Goal: Task Accomplishment & Management: Use online tool/utility

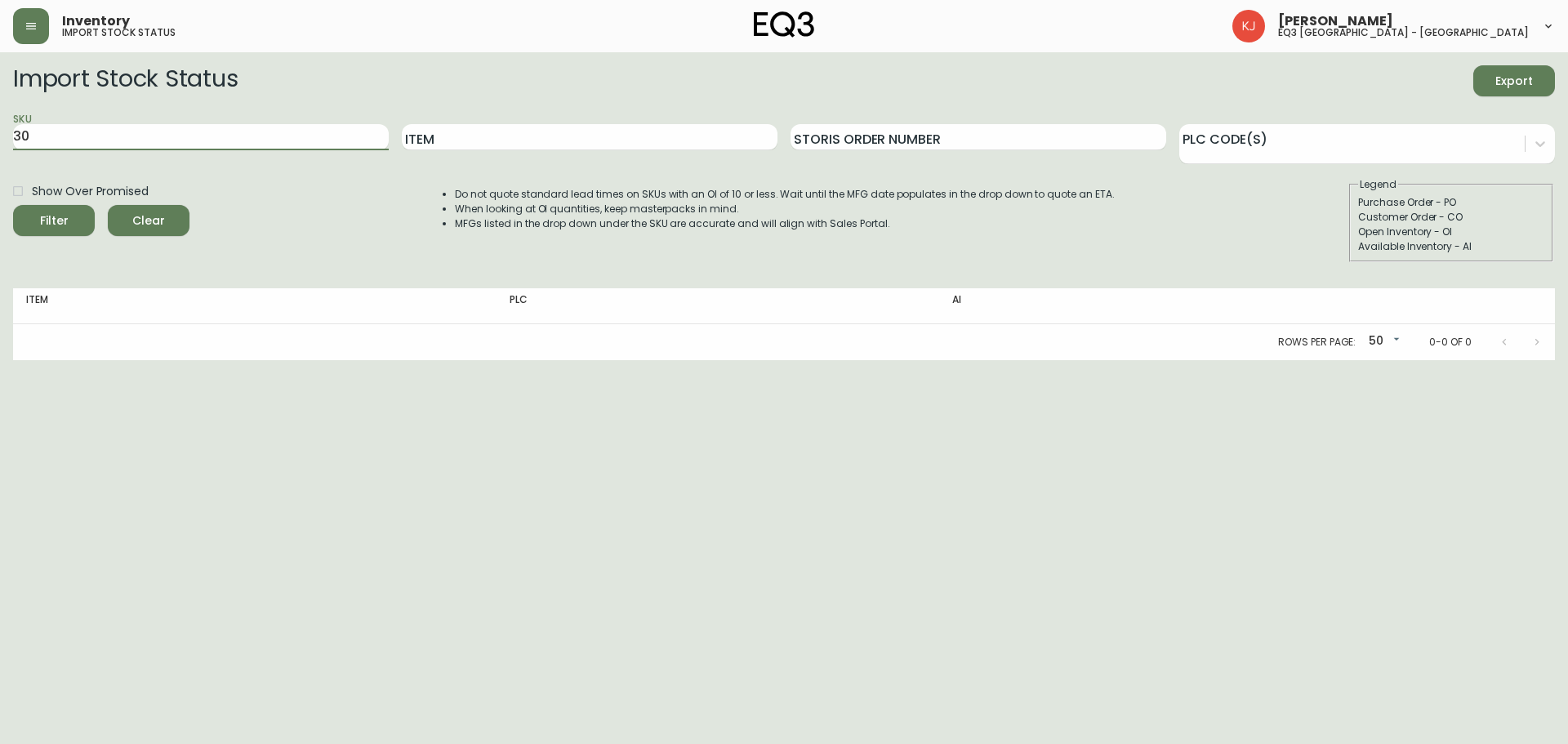
type input "3"
click at [35, 41] on button "button" at bounding box center [31, 26] width 36 height 36
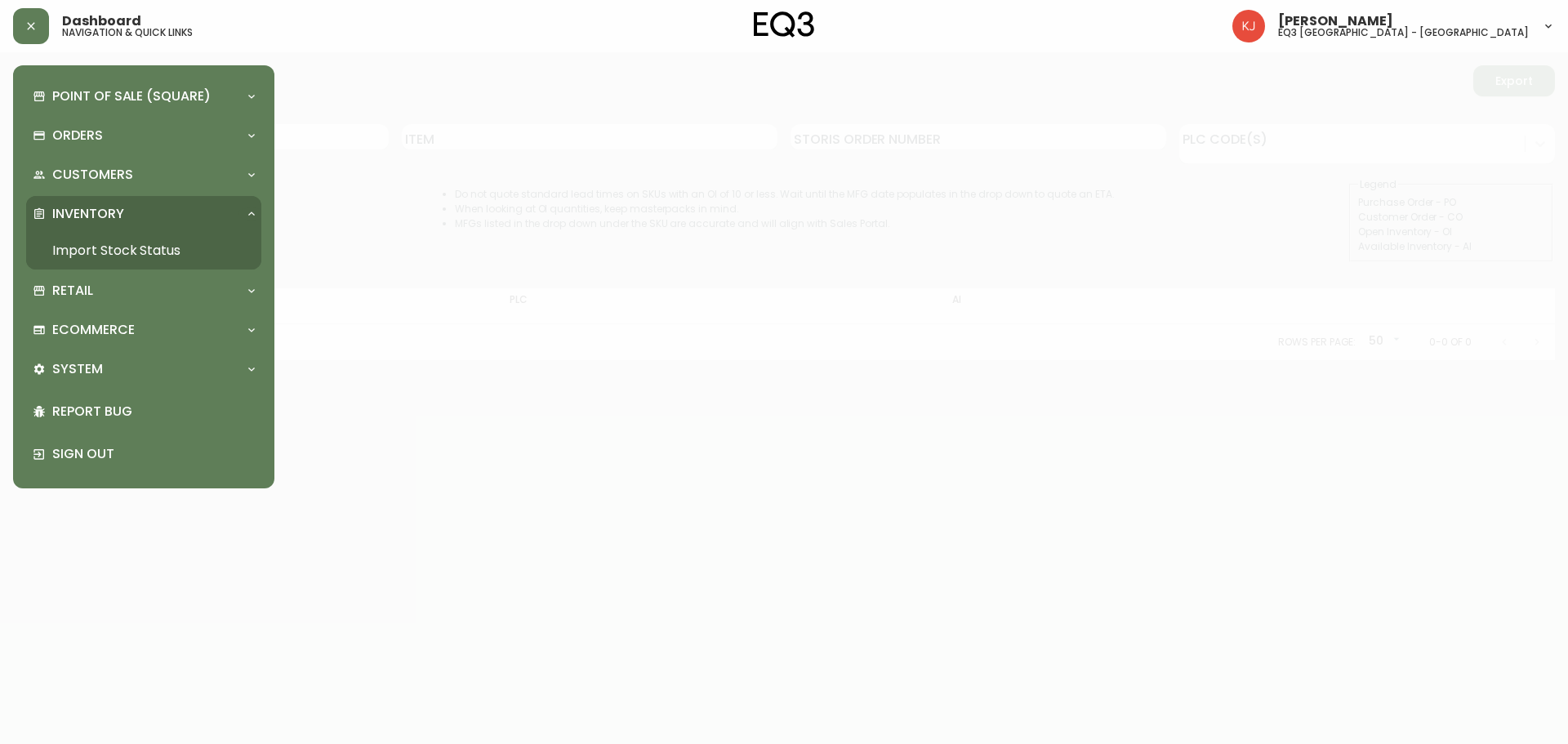
drag, startPoint x: 88, startPoint y: 246, endPoint x: 117, endPoint y: 265, distance: 34.7
click at [88, 246] on link "Import Stock Status" at bounding box center [143, 251] width 235 height 37
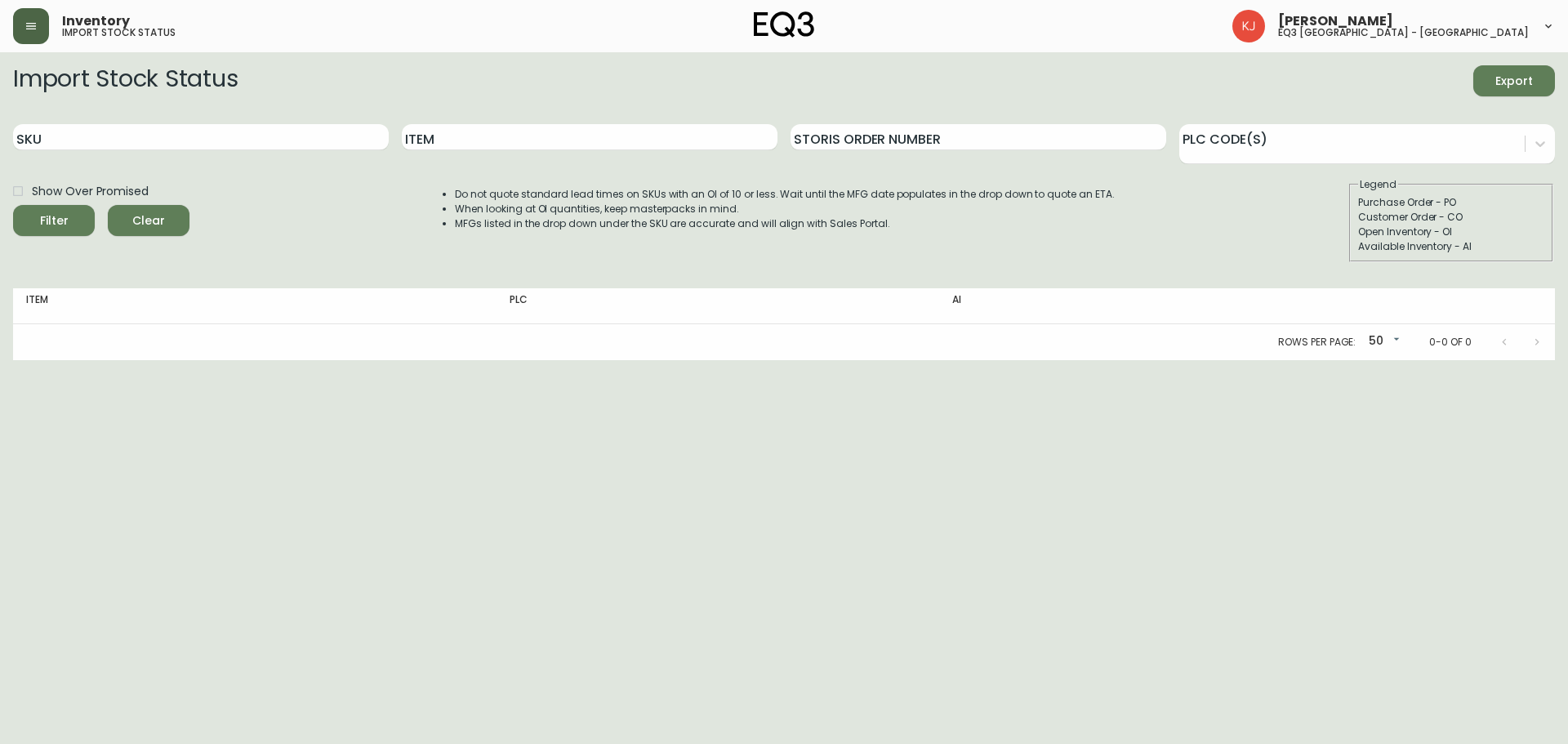
click at [17, 30] on button "button" at bounding box center [31, 26] width 36 height 36
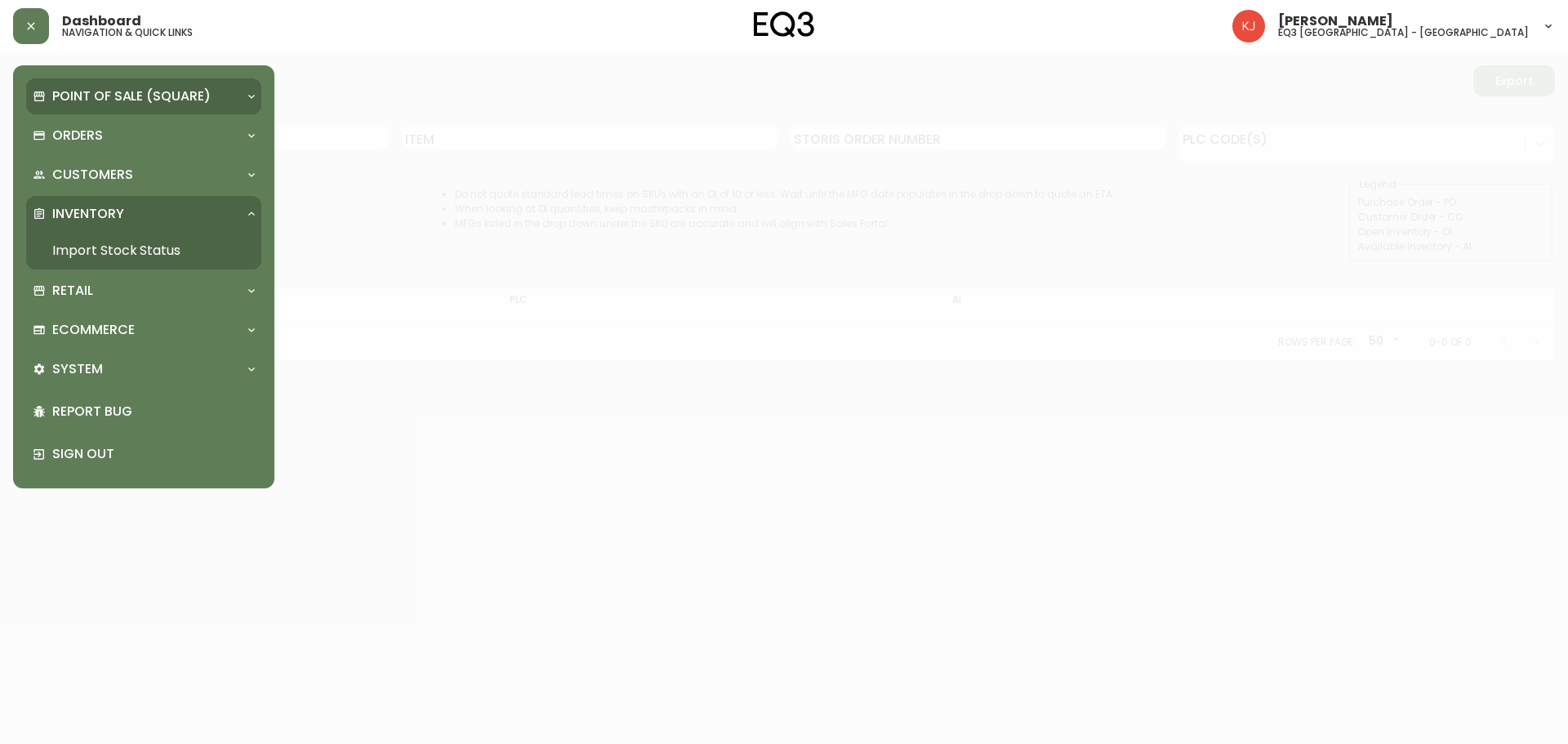
click at [132, 95] on p "Point of Sale (Square)" at bounding box center [131, 96] width 158 height 18
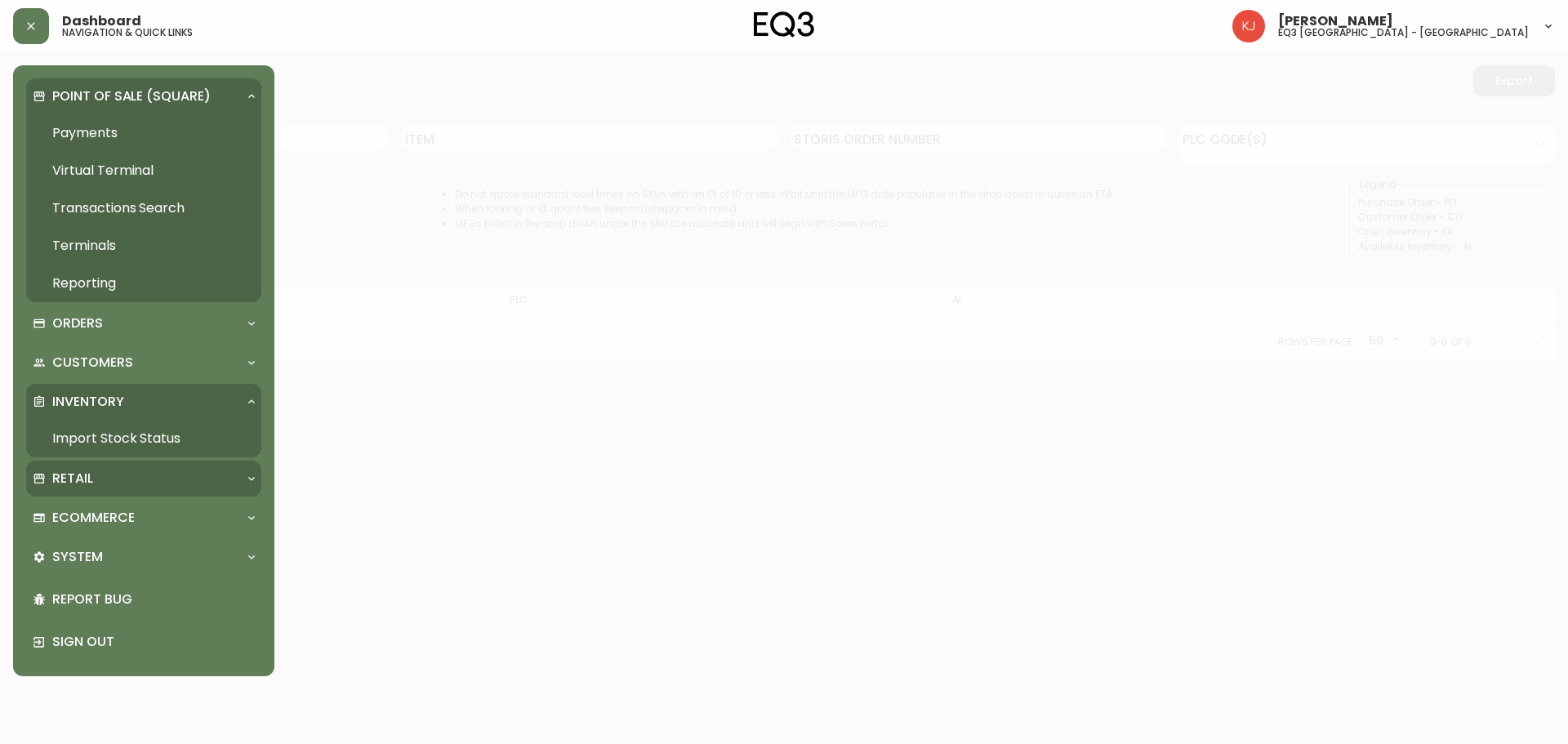
click at [112, 482] on div "Retail" at bounding box center [135, 478] width 205 height 18
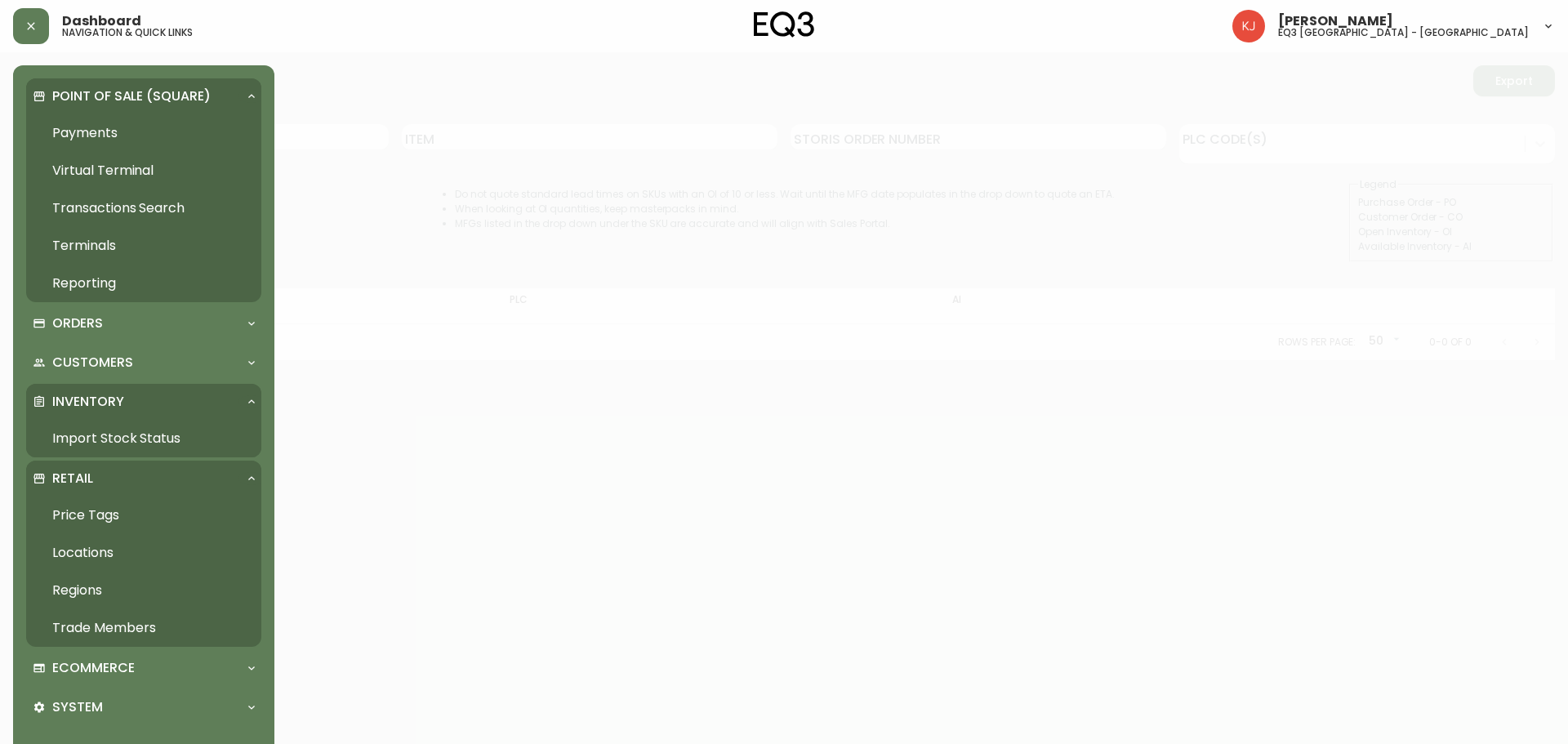
click at [96, 516] on link "Price Tags" at bounding box center [143, 515] width 235 height 37
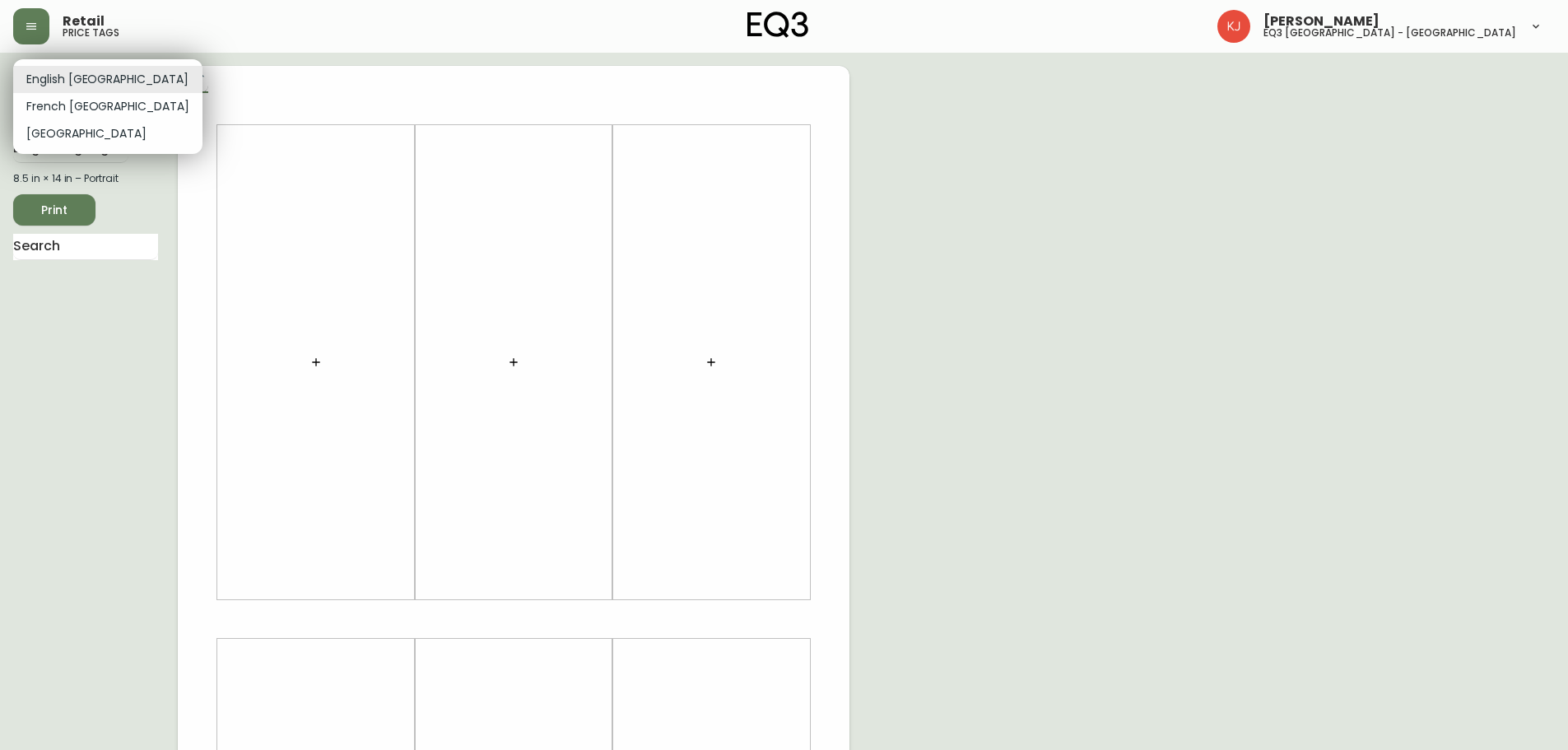
click at [84, 84] on body "Retail price tags [PERSON_NAME] eq3 [GEOGRAPHIC_DATA] - [GEOGRAPHIC_DATA] Engli…" at bounding box center [784, 585] width 1568 height 1172
click at [73, 109] on li "French [GEOGRAPHIC_DATA]" at bounding box center [108, 106] width 190 height 27
type input "fr_CA"
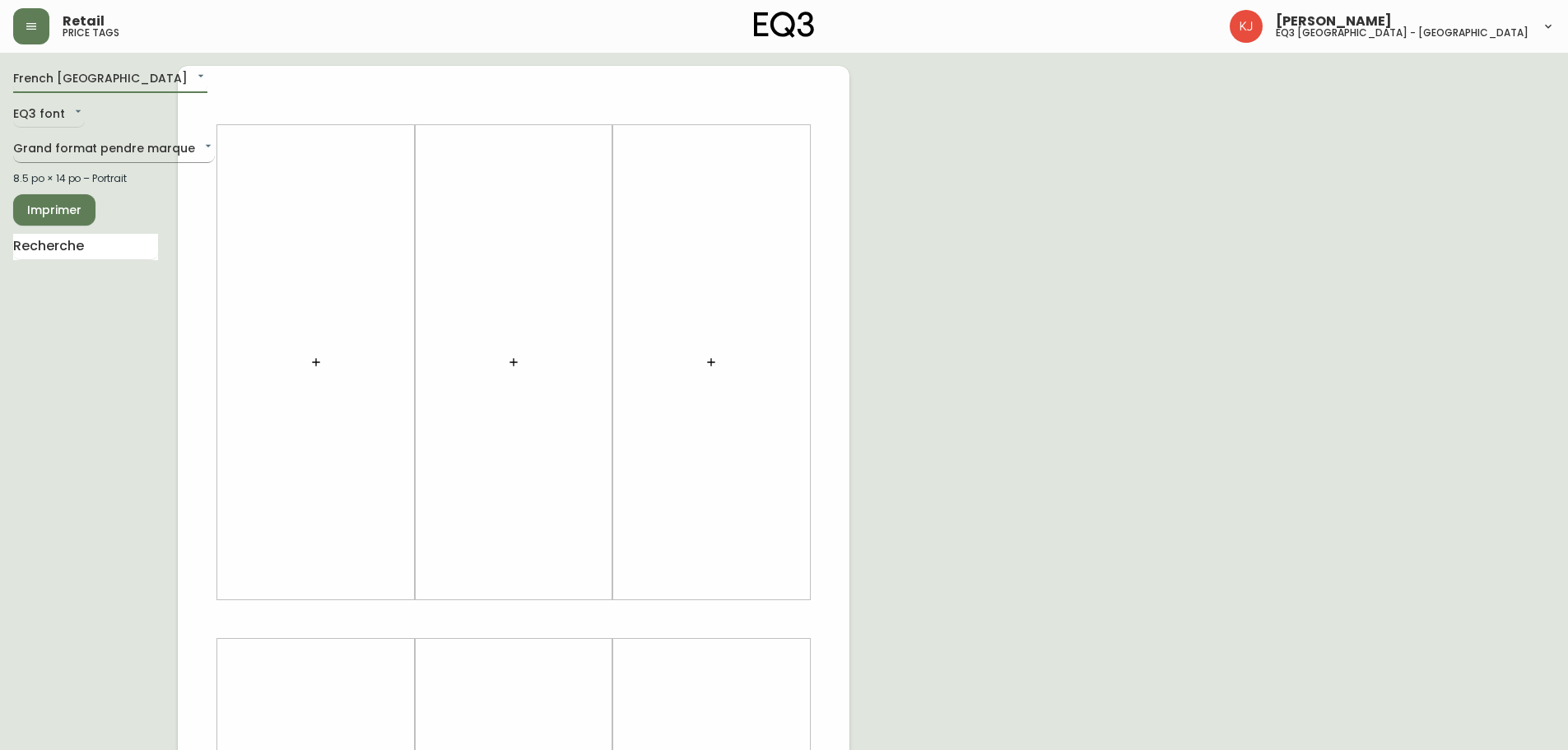
click at [74, 139] on body "Retail price tags [PERSON_NAME] eq3 [GEOGRAPHIC_DATA] - [GEOGRAPHIC_DATA] [GEOG…" at bounding box center [784, 585] width 1568 height 1172
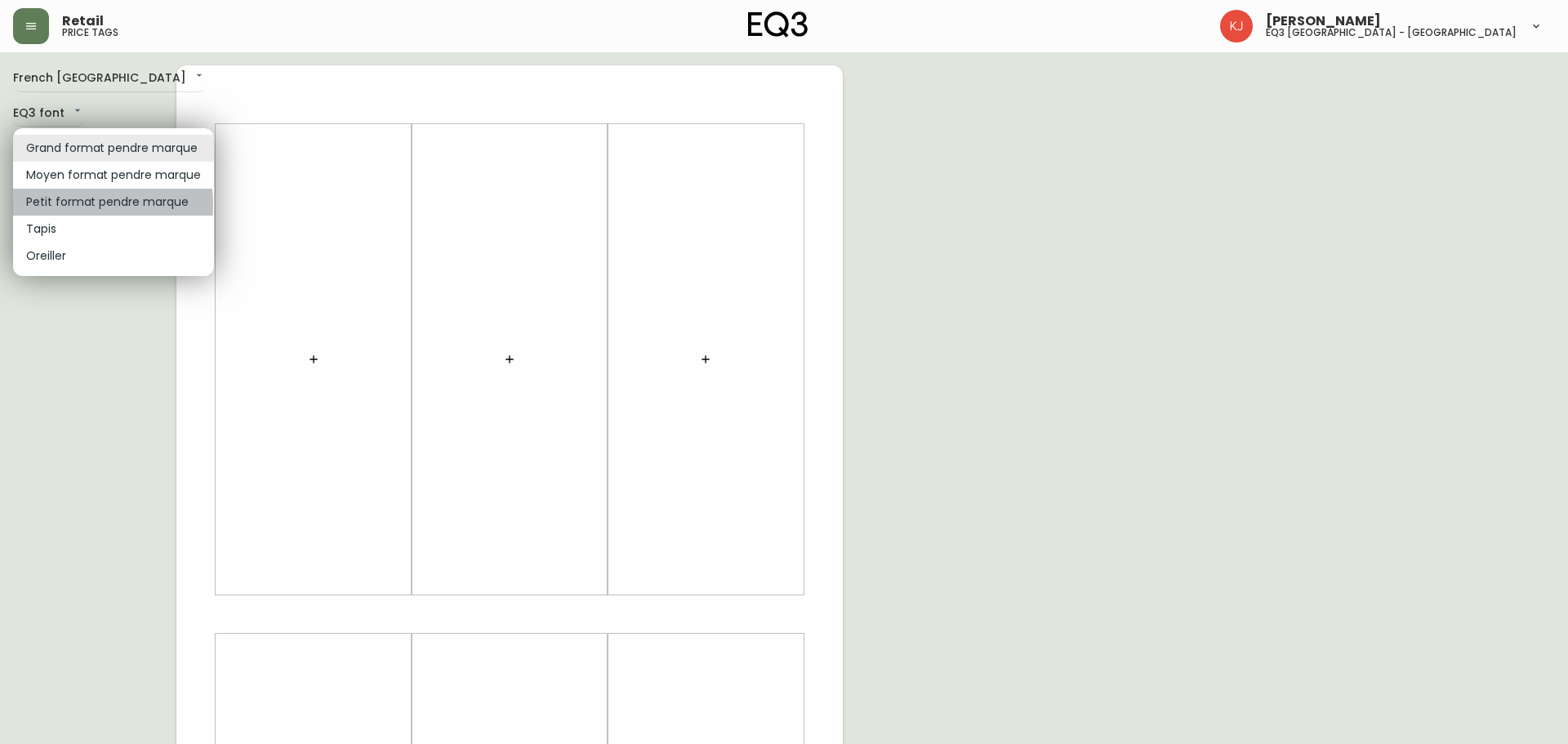
click at [65, 204] on li "Petit format pendre marque" at bounding box center [113, 202] width 201 height 27
type input "small"
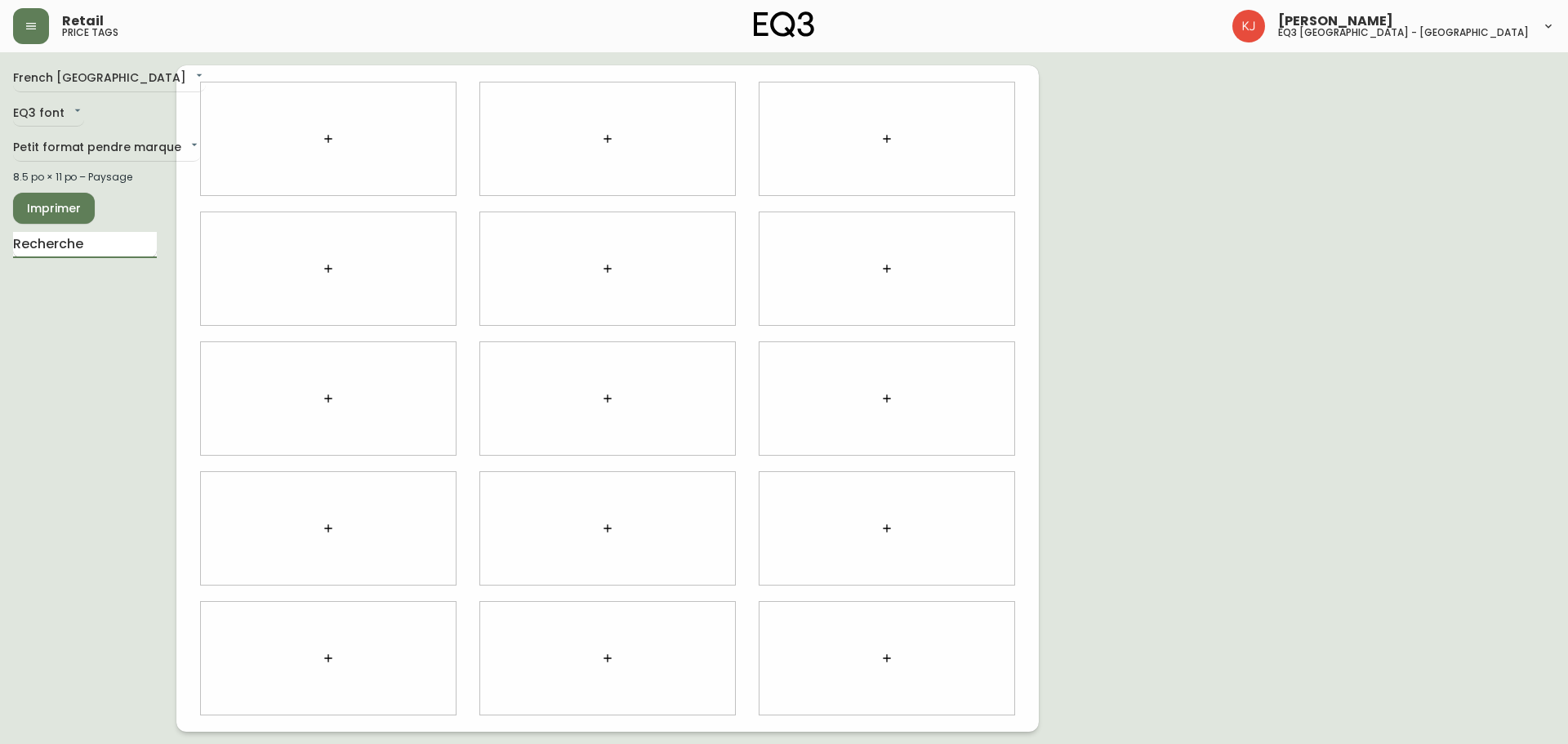
click at [62, 237] on input "text" at bounding box center [85, 245] width 144 height 26
type input "WAVE"
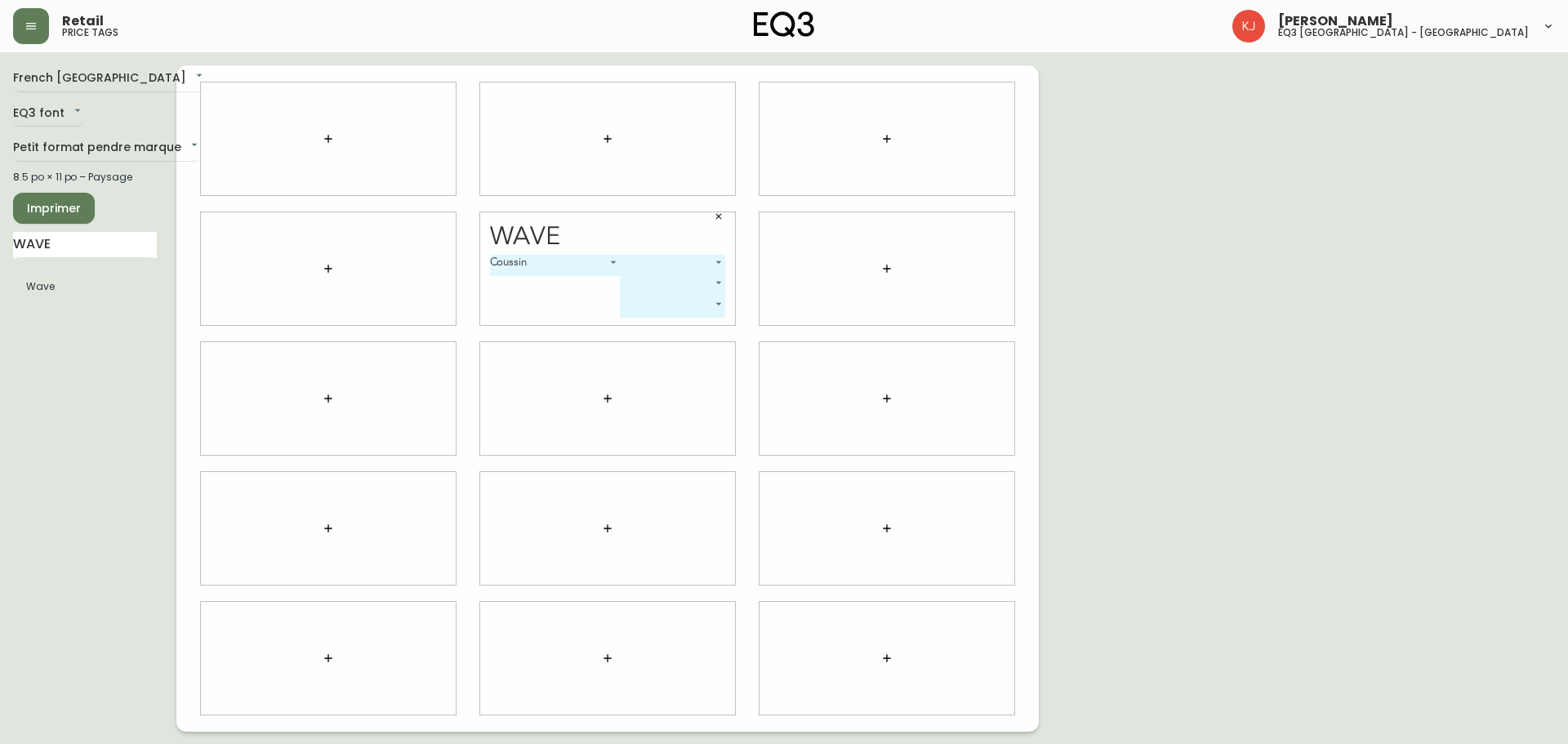
click at [611, 262] on body "Retail price tags [PERSON_NAME] eq3 [GEOGRAPHIC_DATA] - [GEOGRAPHIC_DATA] [GEOG…" at bounding box center [784, 366] width 1568 height 732
click at [717, 216] on div at bounding box center [784, 372] width 1568 height 744
click at [718, 217] on icon "button" at bounding box center [718, 216] width 10 height 10
click at [604, 268] on icon "button" at bounding box center [608, 269] width 13 height 13
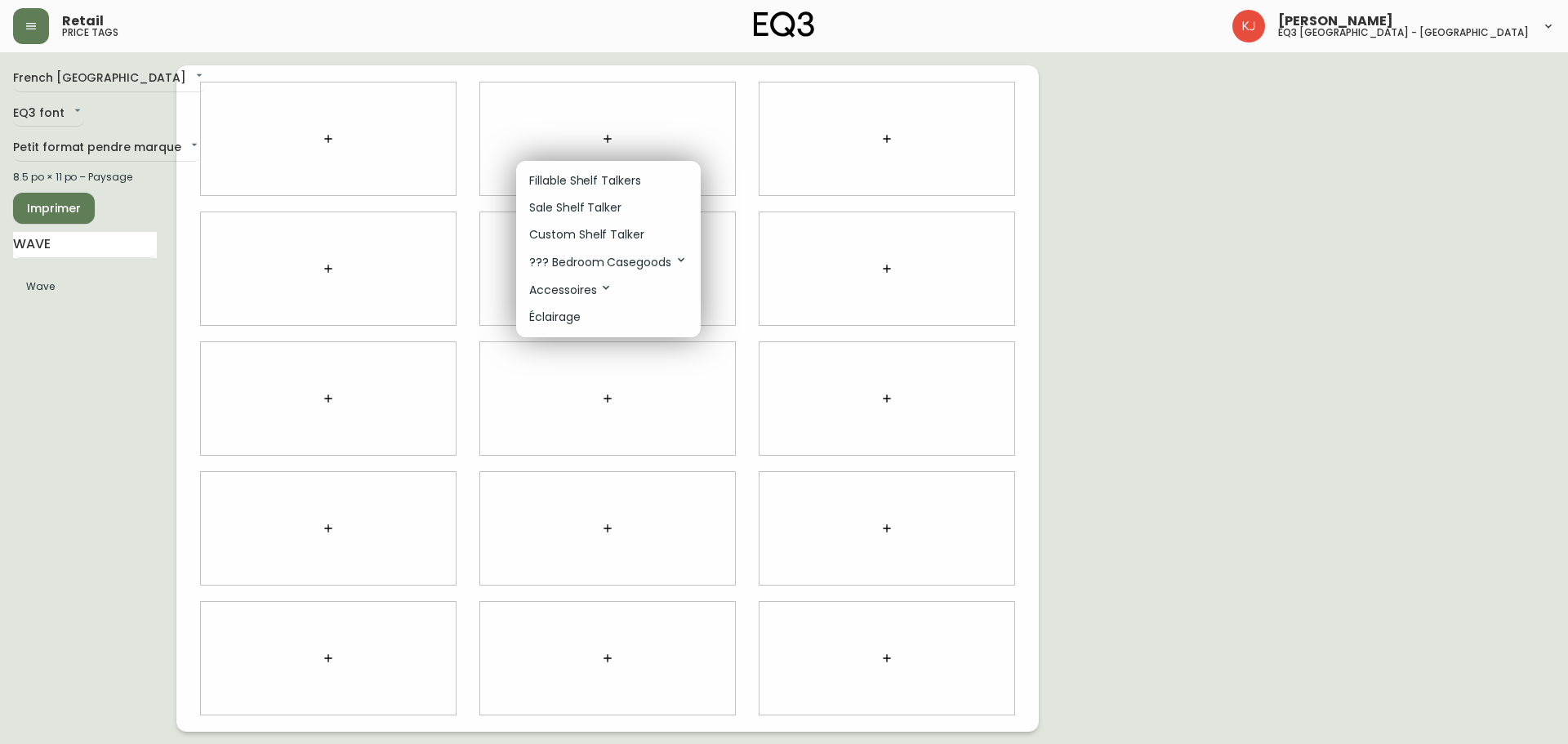
click at [582, 237] on p "Custom Shelf Talker" at bounding box center [587, 235] width 115 height 17
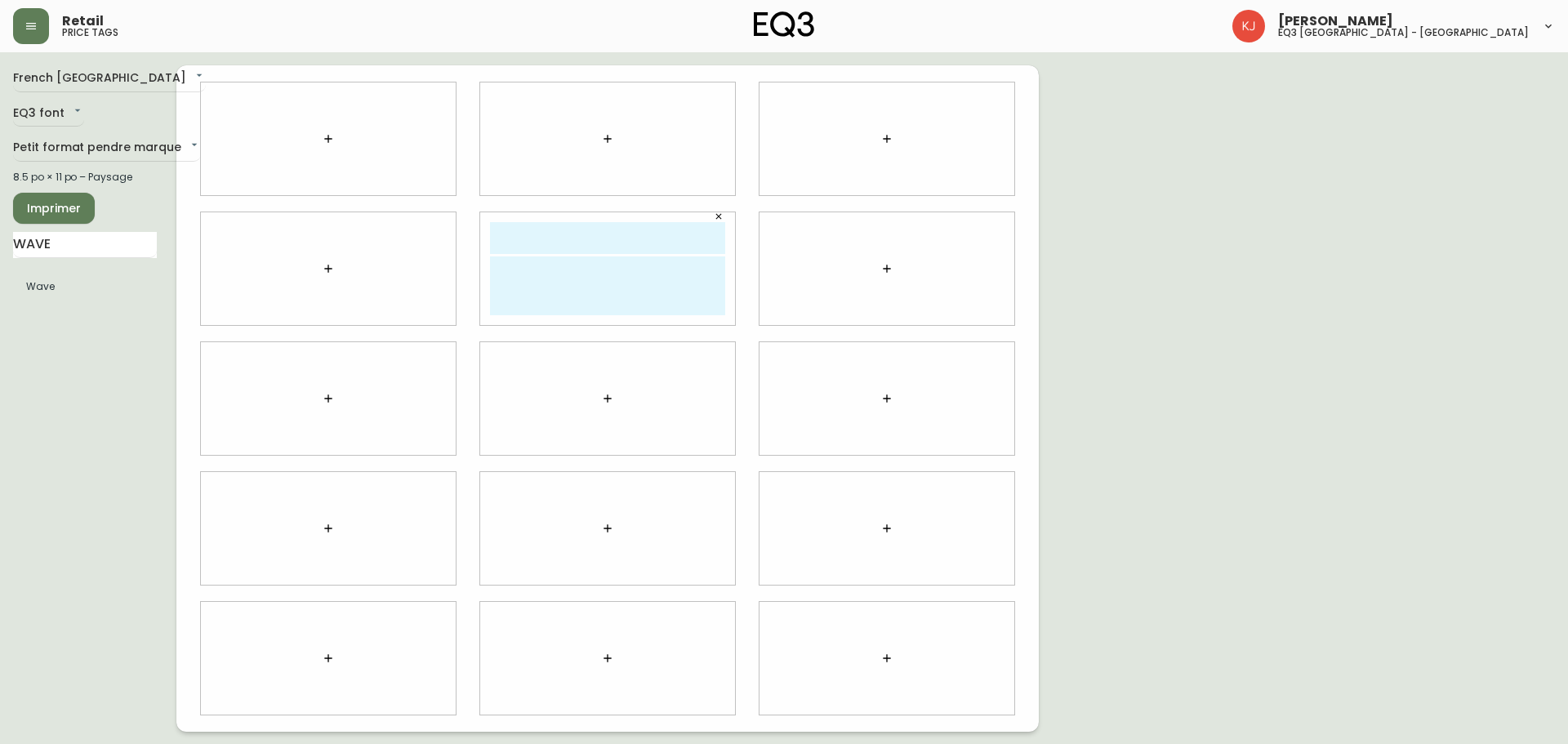
click at [583, 235] on input "text" at bounding box center [607, 237] width 235 height 32
type input "Wave vase"
click at [577, 281] on textarea at bounding box center [607, 285] width 235 height 59
type textarea "G"
type textarea "Vase"
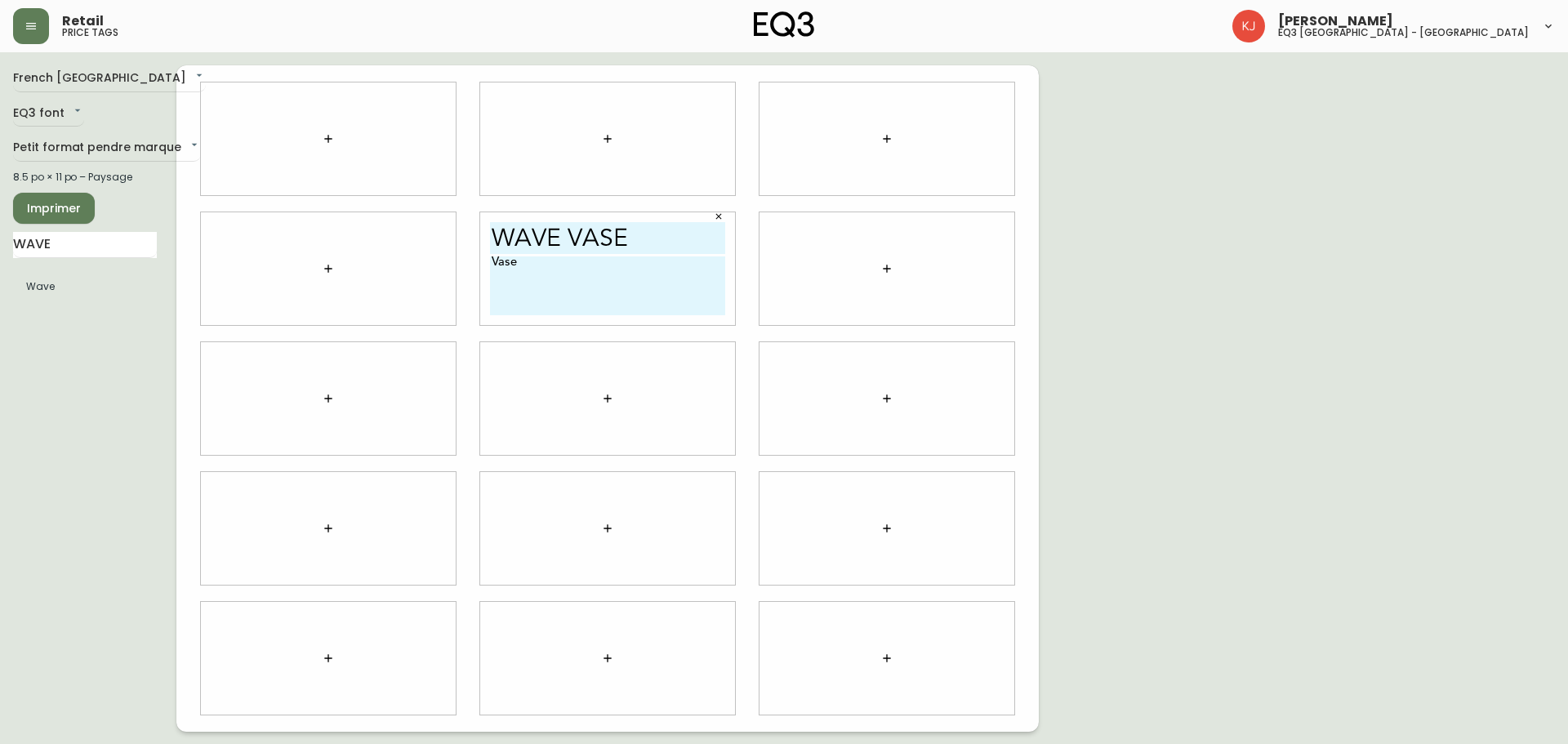
click at [643, 232] on input "Wave vase" at bounding box center [607, 237] width 235 height 32
type input "Wave"
click at [559, 271] on textarea "Vase" at bounding box center [607, 285] width 235 height 59
type textarea "V"
click at [614, 280] on textarea "VASE GREY: 39.99$" at bounding box center [607, 285] width 235 height 59
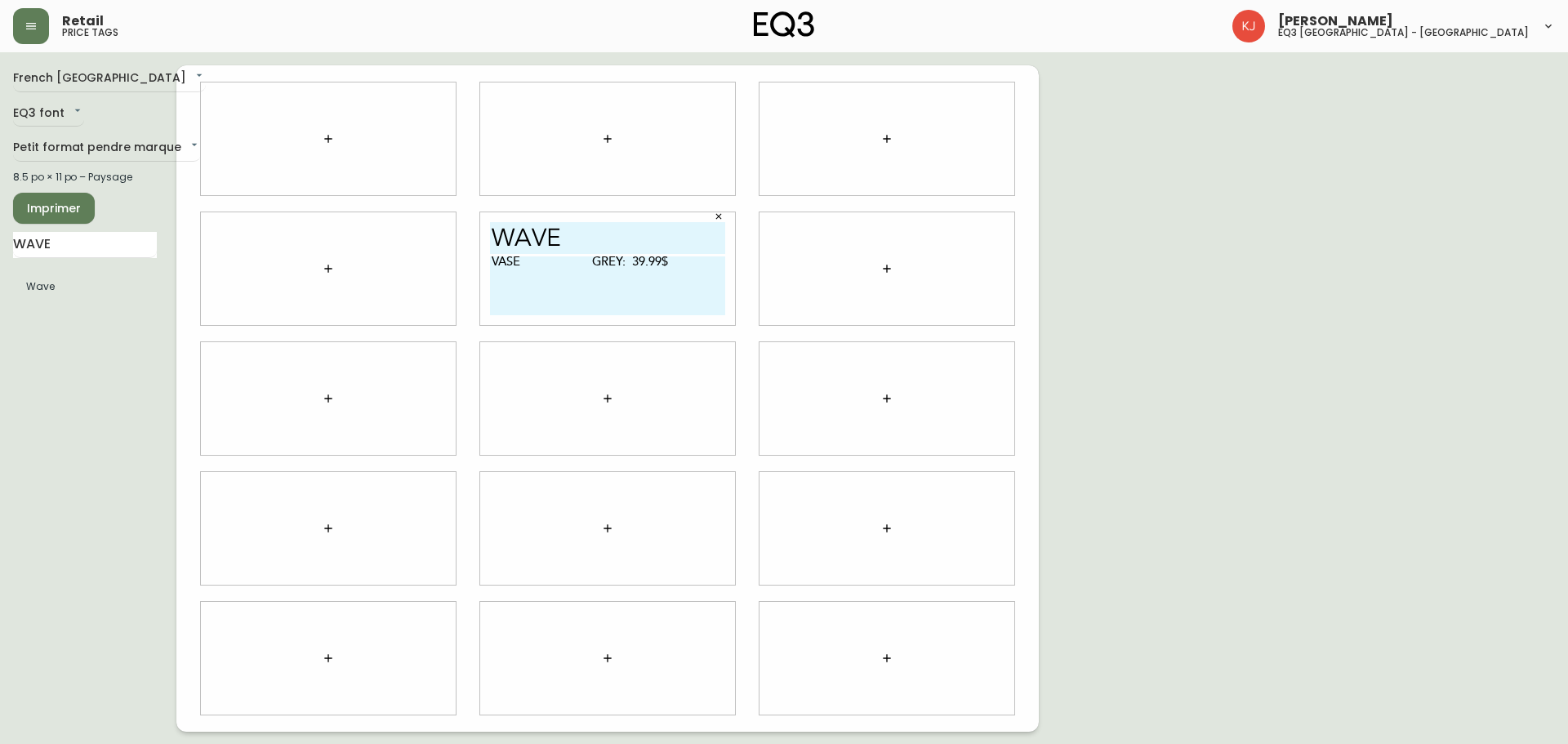
click at [674, 270] on textarea "VASE GREY: 39.99$" at bounding box center [607, 285] width 235 height 59
click at [597, 260] on textarea "VASE GREY: 39.99$ MAINTENANT: 19.99$" at bounding box center [607, 285] width 235 height 59
click at [641, 262] on textarea "VASE GREY: 39.99$ MAINTENANT: 19.99$" at bounding box center [607, 285] width 235 height 59
click at [639, 262] on textarea "VASE GREY: 39.99$ MAINTENANT: 19.99$" at bounding box center [607, 285] width 235 height 59
click at [598, 290] on textarea "VASE GREY: 39.99$ MAINTENANT: 19.99$" at bounding box center [607, 285] width 235 height 59
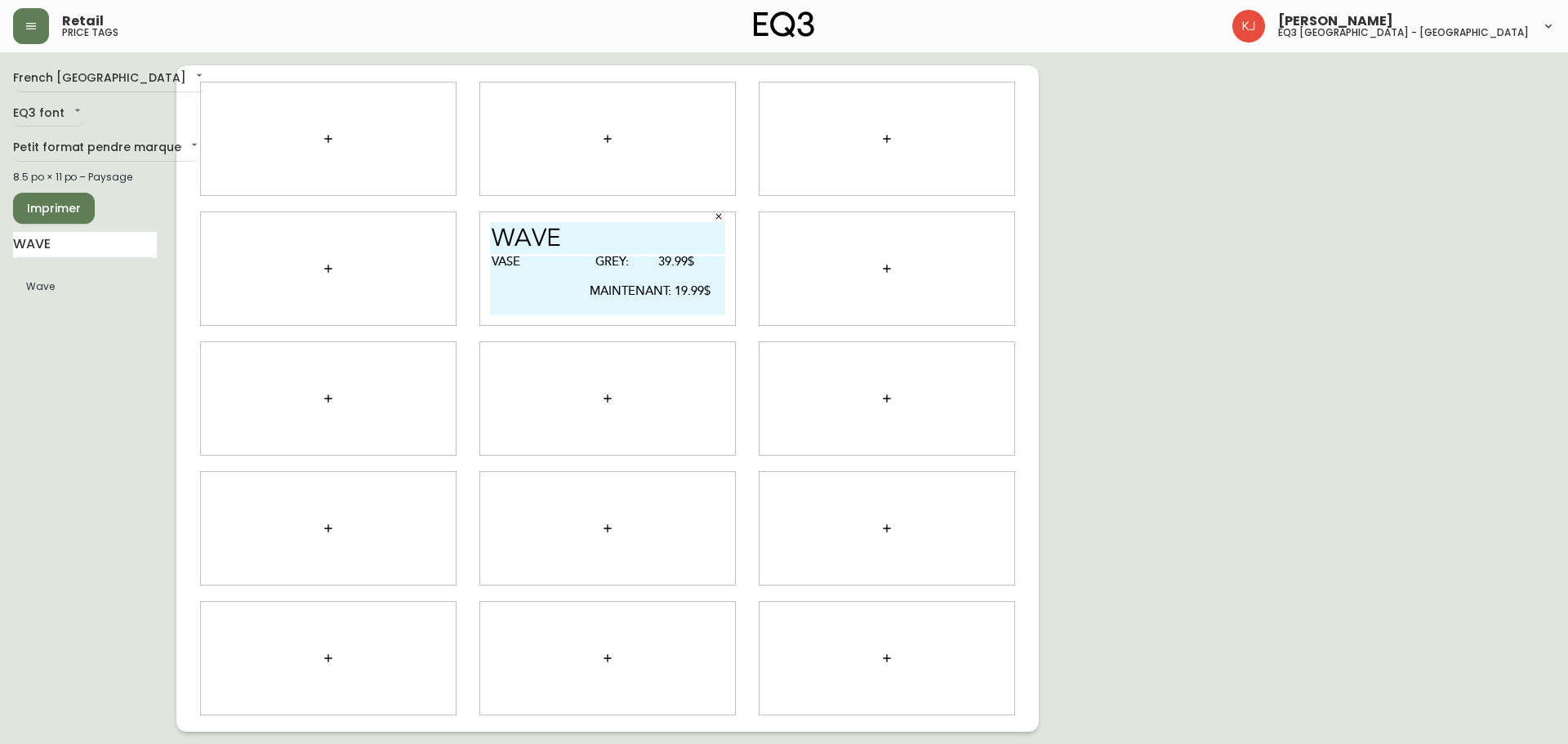
click at [663, 256] on textarea "VASE GREY: 39.99$ MAINTENANT: 19.99$" at bounding box center [607, 285] width 235 height 59
click at [628, 259] on textarea "VASE GREY: 39.99$ MAINTENANT: 19.99$" at bounding box center [607, 285] width 235 height 59
click at [676, 265] on textarea "VASE GRIS: 39.99$ MAINTENANT: 19.99$" at bounding box center [607, 285] width 235 height 59
click at [623, 259] on textarea "VASE GRIS: 39.99$ MAINTENANT: 19.99$" at bounding box center [607, 285] width 235 height 59
click at [594, 263] on textarea "VASE ETAIENT: 39.99$ MAINTENANT: 19.99$" at bounding box center [607, 285] width 235 height 59
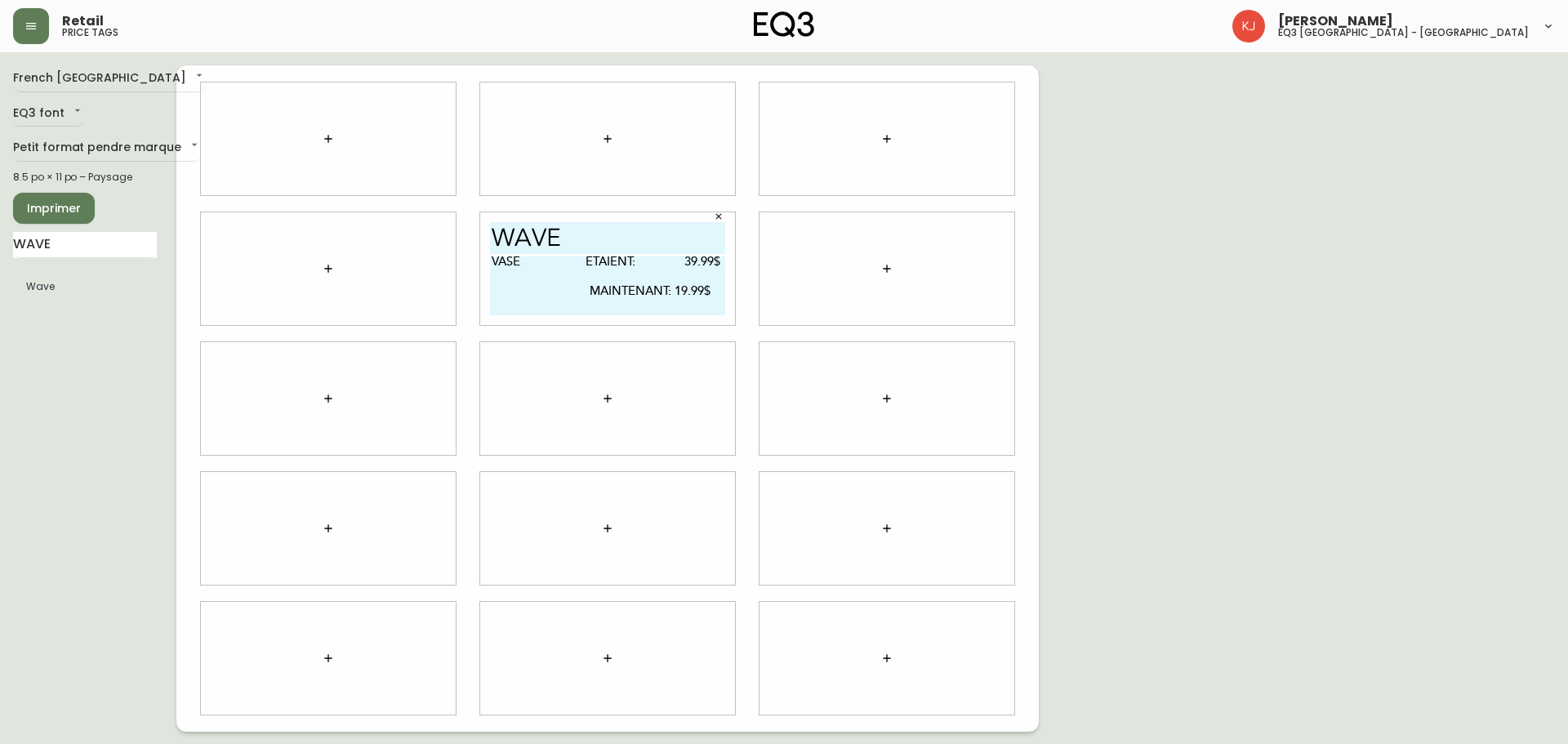
click at [495, 271] on textarea "VASE ETAIENT: 39.99$ MAINTENANT: 19.99$" at bounding box center [607, 285] width 235 height 59
click at [490, 271] on textarea "VASE ETAIENT: 39.99$ MAINTENANT: 19.99$" at bounding box center [607, 285] width 235 height 59
click at [587, 259] on textarea "VASE ETAIENT: 39.99$ MAINTENANT: 19.99$" at bounding box center [607, 285] width 235 height 59
click at [594, 292] on textarea "VASE ETAIENT: 39.99$ MAINTENANT: 19.99$" at bounding box center [607, 285] width 235 height 59
click at [688, 263] on textarea "VASE ETAIENT: 39.99$ MAINTENANT: 19.99$" at bounding box center [607, 285] width 235 height 59
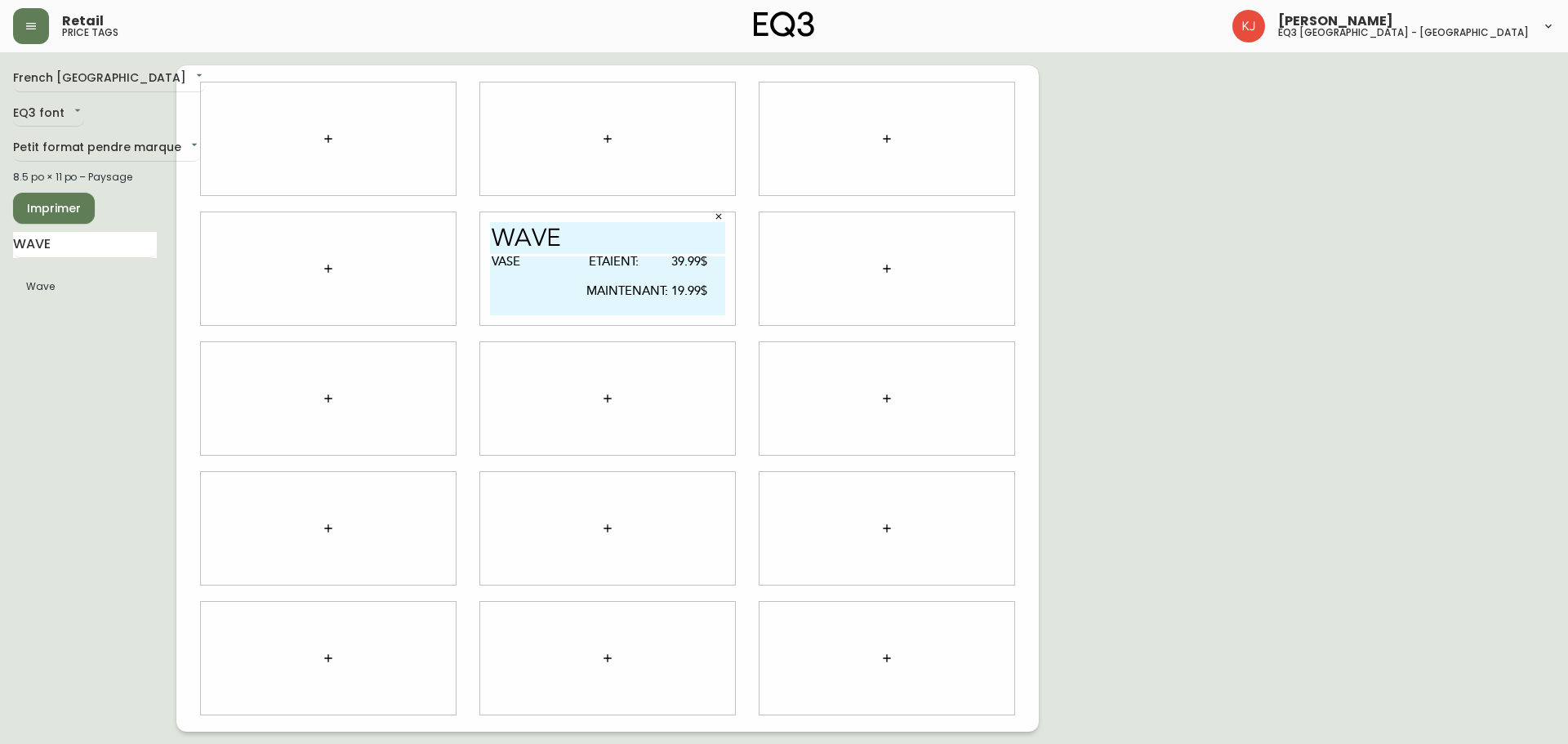
click at [532, 266] on textarea "VASE ETAIENT: 39.99$ MAINTENANT: 19.99$" at bounding box center [607, 285] width 235 height 59
click at [608, 262] on textarea "VASE GRIS ETAIENT: 39.99$ MAINTENANT: 19.99$" at bounding box center [607, 285] width 235 height 59
type textarea "VASE GRIS ETAIENT: 39.99$ MAINTENANT: 19.99$"
click at [66, 214] on span "Imprimer" at bounding box center [54, 208] width 56 height 20
click at [78, 211] on span "Imprimer" at bounding box center [54, 208] width 56 height 20
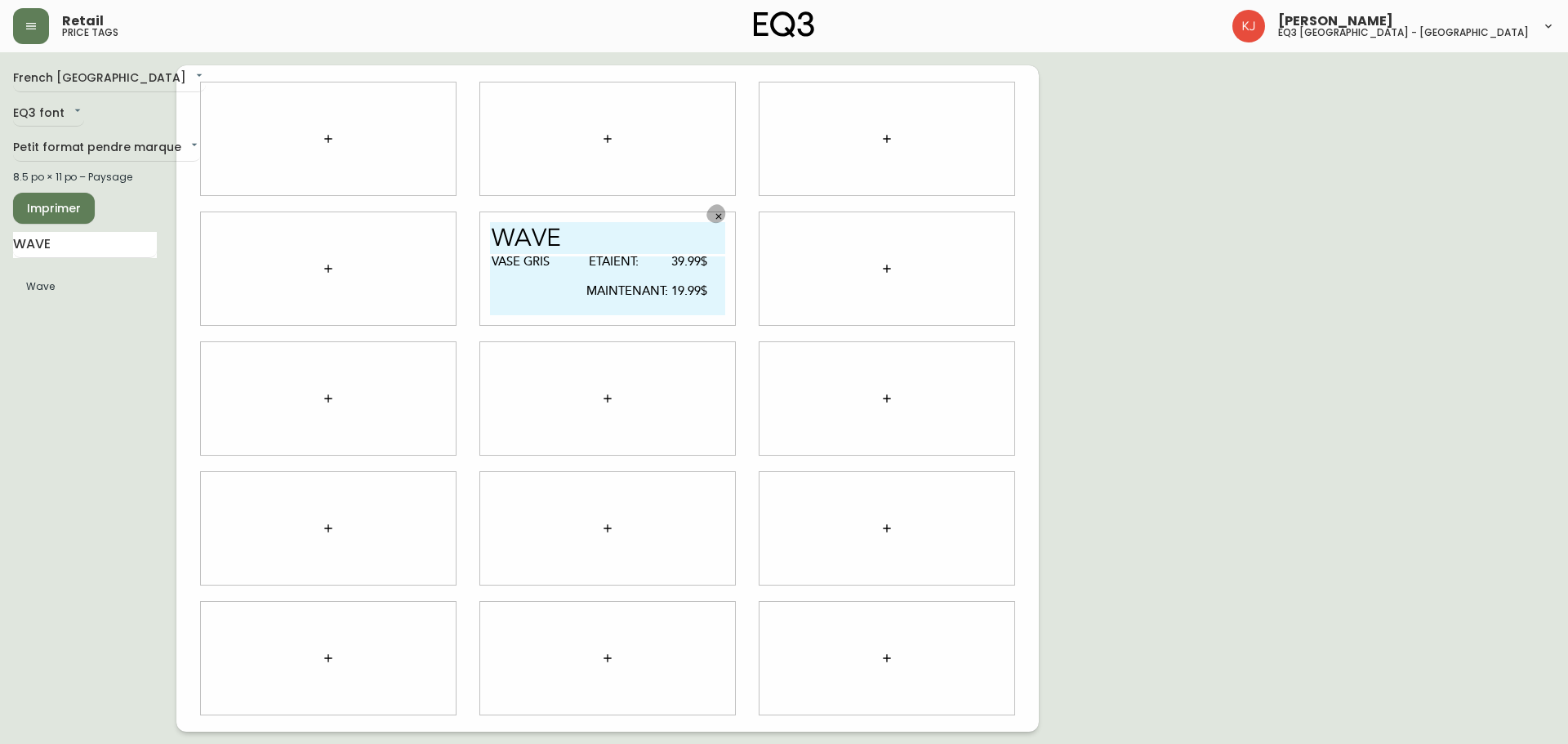
click at [718, 220] on icon "button" at bounding box center [718, 216] width 10 height 10
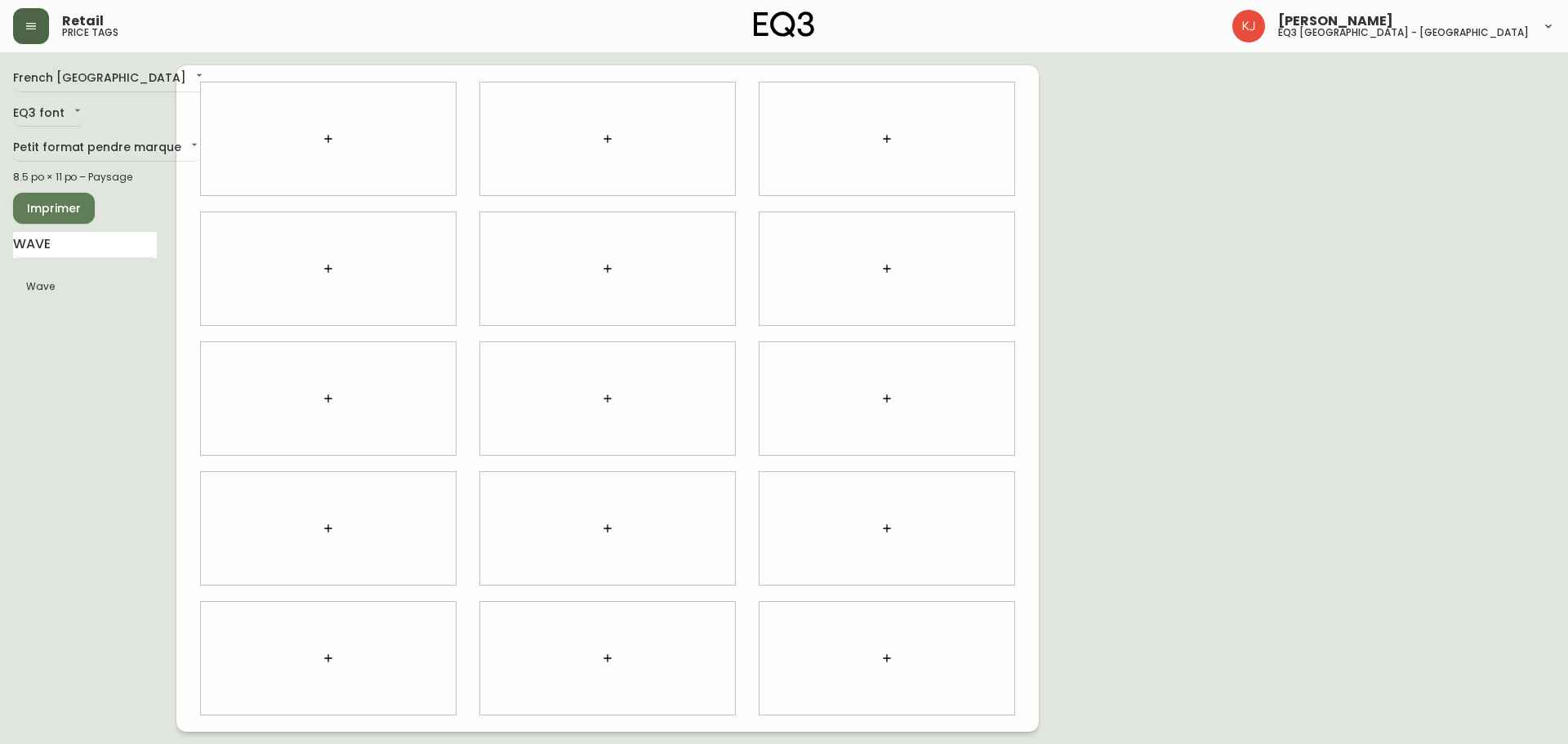
click at [43, 31] on button "button" at bounding box center [31, 26] width 36 height 36
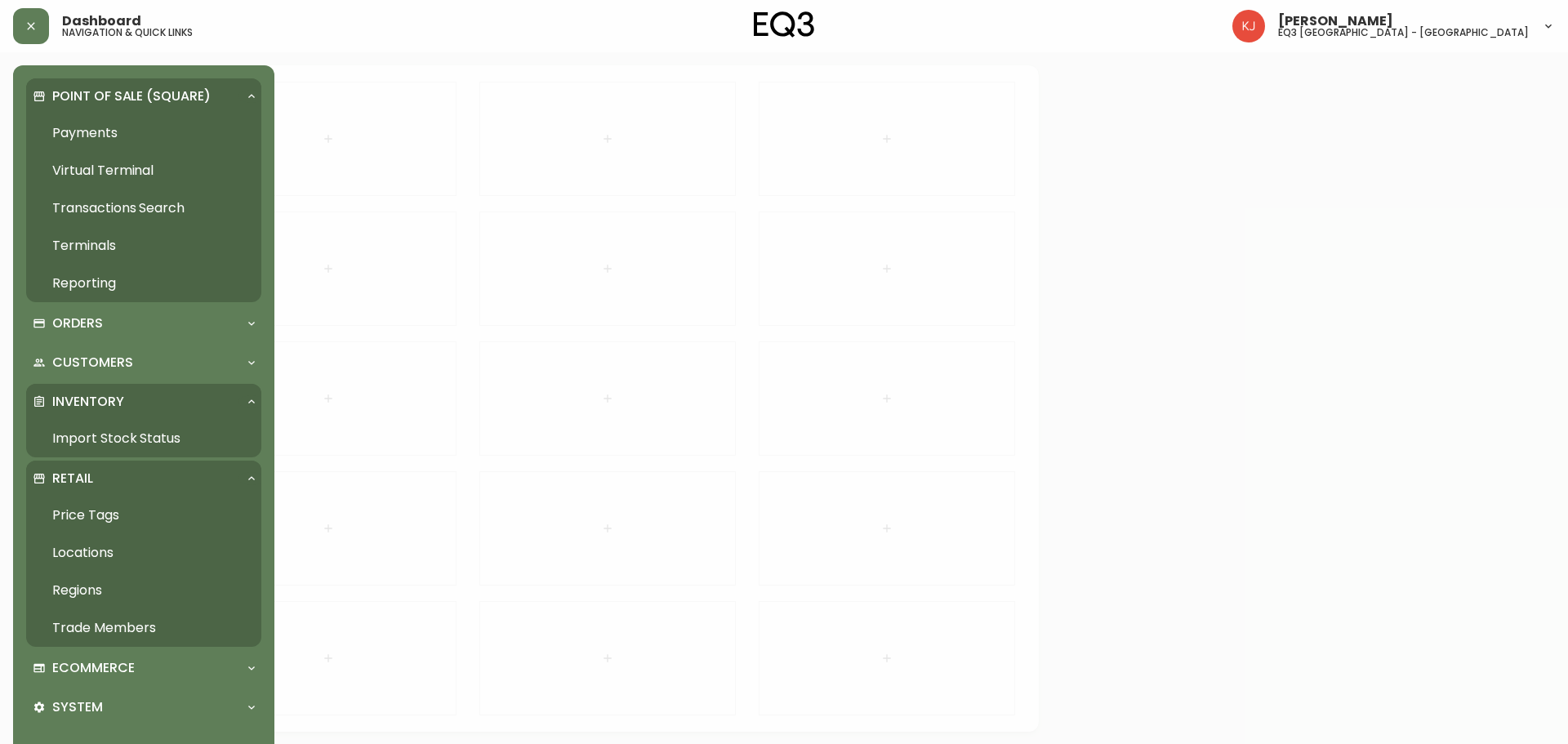
click at [107, 132] on link "Payments" at bounding box center [143, 132] width 235 height 37
